Goal: Information Seeking & Learning: Find specific fact

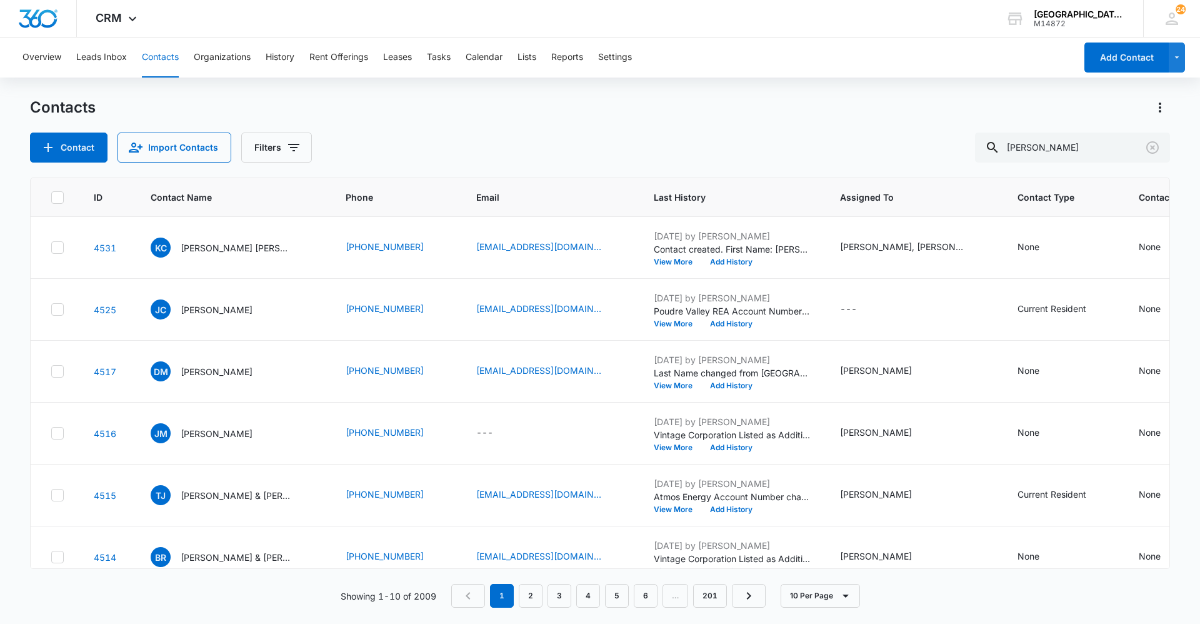
type input "[PERSON_NAME]"
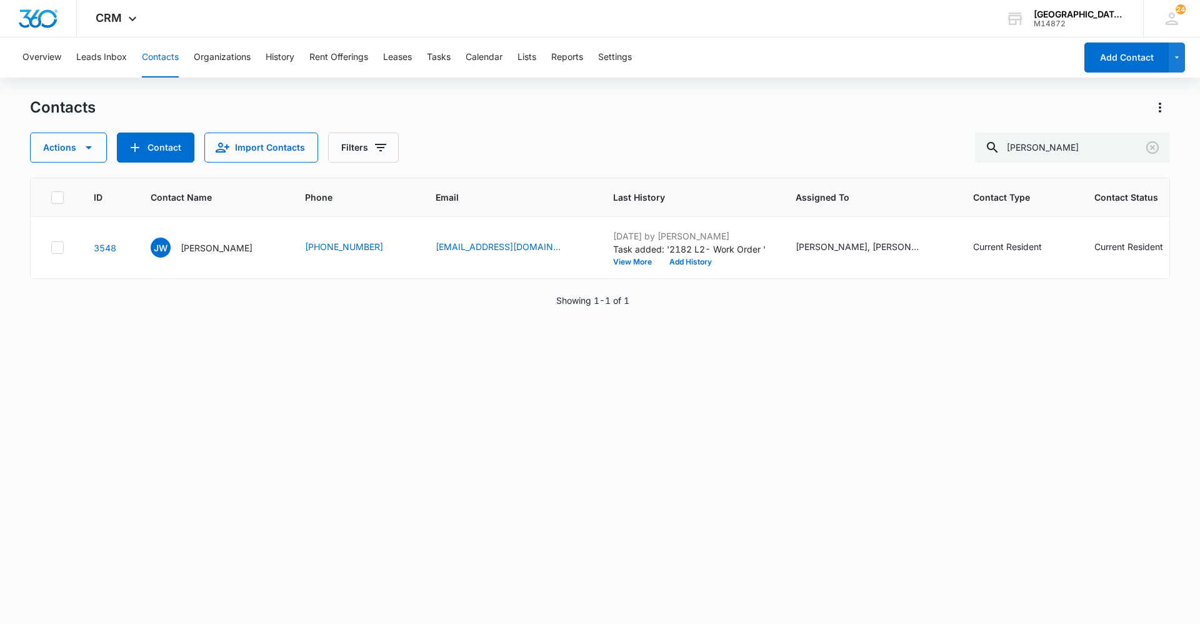
click at [730, 566] on div "ID Contact Name Phone Email Last History Assigned To Contact Type Contact Statu…" at bounding box center [600, 393] width 1140 height 430
click at [727, 540] on div "ID Contact Name Phone Email Last History Assigned To Contact Type Contact Statu…" at bounding box center [600, 393] width 1140 height 430
click at [585, 131] on div "Contacts Actions Contact Import Contacts Filters [PERSON_NAME]" at bounding box center [600, 130] width 1140 height 65
click at [729, 391] on div "ID Contact Name Phone Email Last History Assigned To Contact Type Contact Statu…" at bounding box center [600, 393] width 1140 height 430
click at [756, 119] on div "Contacts Actions Contact Import Contacts Filters [PERSON_NAME]" at bounding box center [600, 130] width 1140 height 65
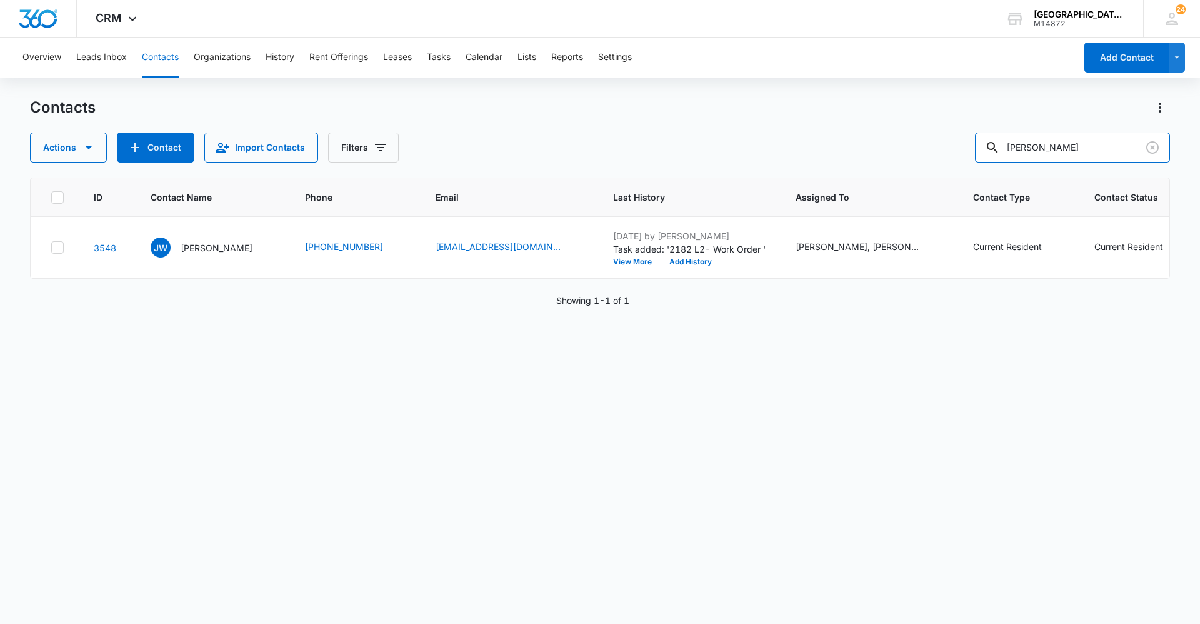
drag, startPoint x: 1110, startPoint y: 154, endPoint x: 860, endPoint y: 161, distance: 250.8
click at [860, 161] on div "Actions Contact Import Contacts Filters [PERSON_NAME]" at bounding box center [600, 148] width 1140 height 30
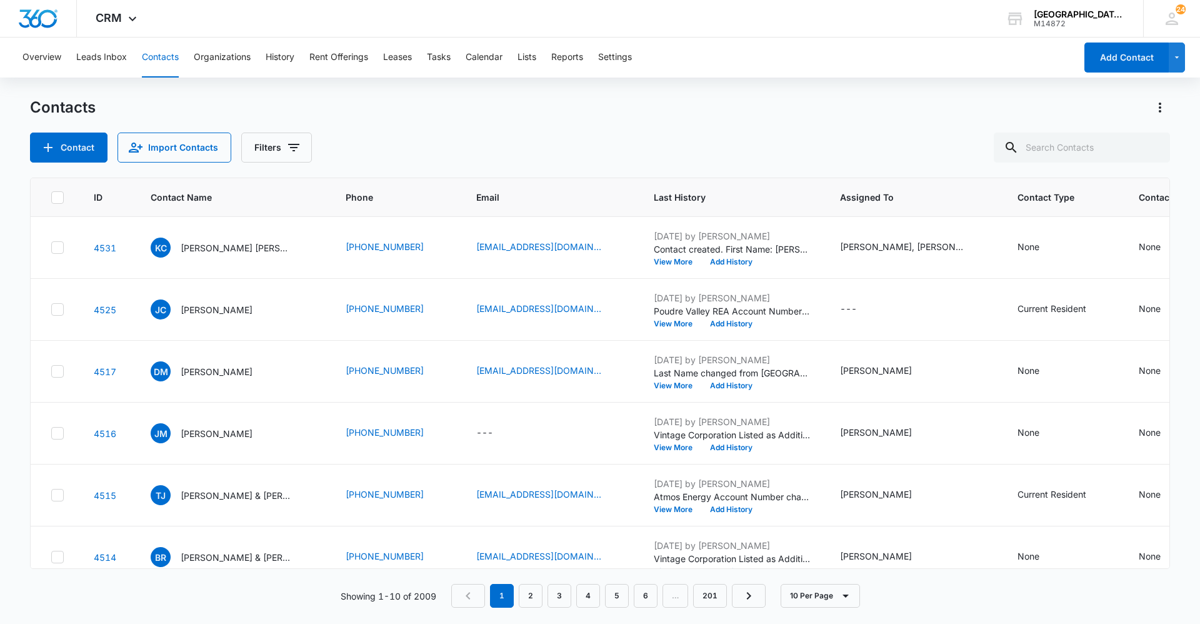
click at [815, 143] on div "Contact Import Contacts Filters" at bounding box center [600, 148] width 1140 height 30
click at [656, 90] on div "Overview Leads Inbox Contacts Organizations History Rent Offerings Leases Tasks…" at bounding box center [600, 330] width 1200 height 585
click at [656, 146] on div "Contact Import Contacts Filters" at bounding box center [600, 148] width 1140 height 30
click at [666, 114] on div "Contacts" at bounding box center [600, 108] width 1140 height 20
click at [660, 135] on div "Contact Import Contacts Filters" at bounding box center [600, 148] width 1140 height 30
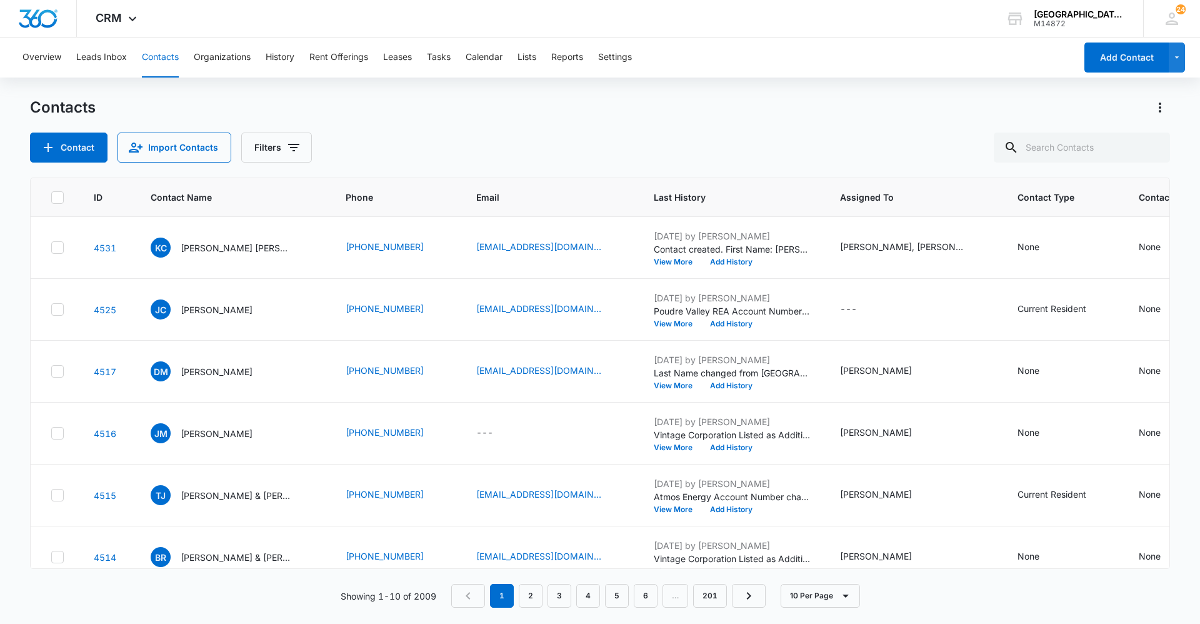
click at [592, 124] on div "Contacts Contact Import Contacts Filters" at bounding box center [600, 130] width 1140 height 65
click at [603, 164] on div "Contacts Contact Import Contacts Filters ID Contact Name Phone Email Last Histo…" at bounding box center [600, 360] width 1140 height 525
drag, startPoint x: 565, startPoint y: 146, endPoint x: 573, endPoint y: 145, distance: 8.2
click at [568, 145] on div "Contact Import Contacts Filters" at bounding box center [600, 148] width 1140 height 30
click at [565, 137] on div "Contact Import Contacts Filters" at bounding box center [600, 148] width 1140 height 30
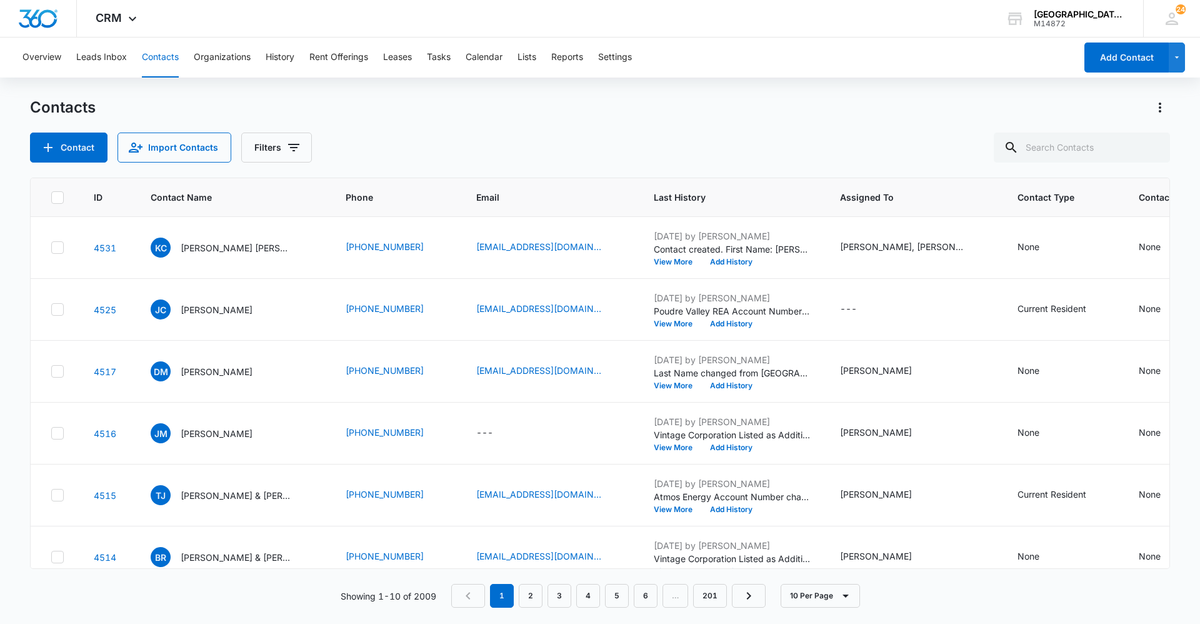
click at [555, 168] on div "Contacts Contact Import Contacts Filters ID Contact Name Phone Email Last Histo…" at bounding box center [600, 360] width 1140 height 525
click at [554, 151] on div "Contact Import Contacts Filters" at bounding box center [600, 148] width 1140 height 30
